Goal: Task Accomplishment & Management: Manage account settings

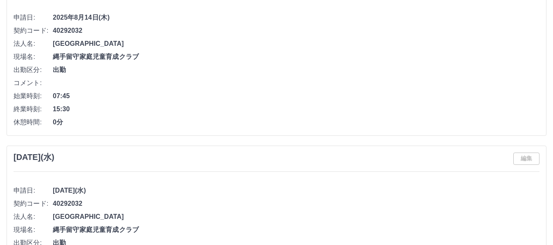
scroll to position [1187, 0]
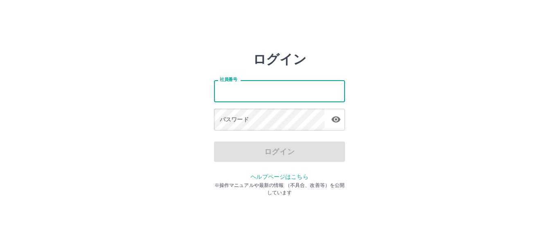
click at [298, 95] on input "社員番号" at bounding box center [279, 91] width 131 height 22
type input "*******"
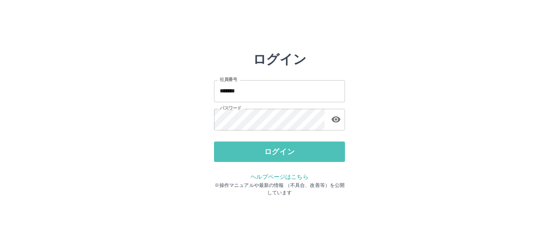
drag, startPoint x: 273, startPoint y: 145, endPoint x: 287, endPoint y: 143, distance: 13.6
click at [273, 145] on button "ログイン" at bounding box center [279, 152] width 131 height 20
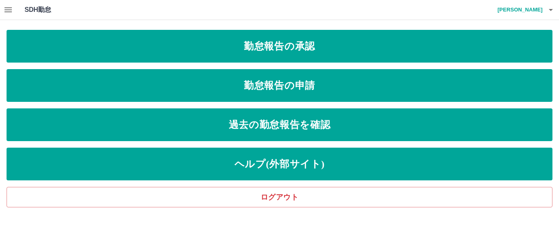
click at [549, 11] on icon "button" at bounding box center [551, 10] width 10 height 10
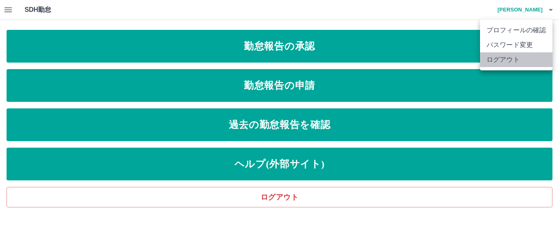
click at [516, 56] on li "ログアウト" at bounding box center [516, 59] width 72 height 15
